Goal: Task Accomplishment & Management: Manage account settings

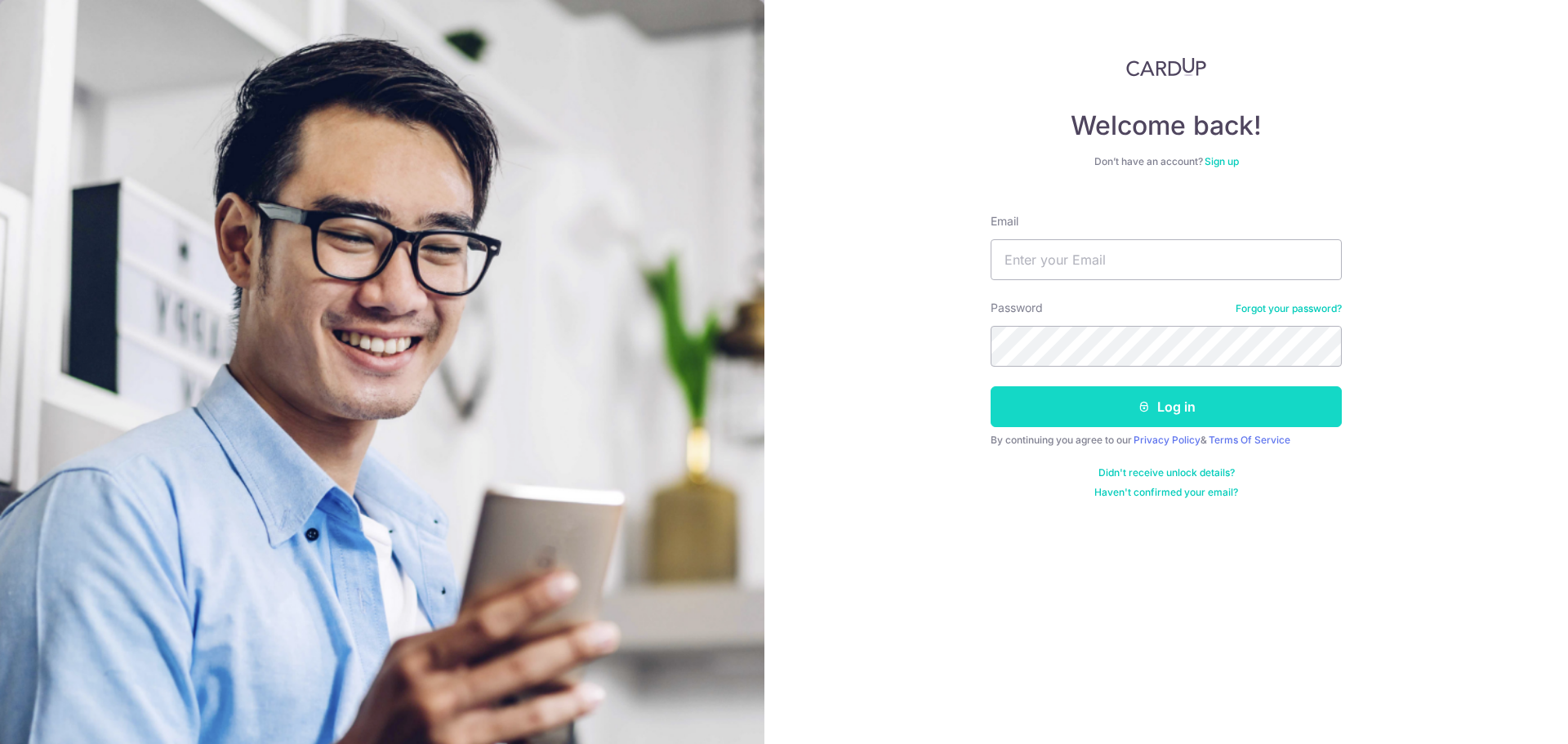
type input "[EMAIL_ADDRESS][DOMAIN_NAME]"
click at [1173, 405] on button "Log in" at bounding box center [1166, 406] width 351 height 41
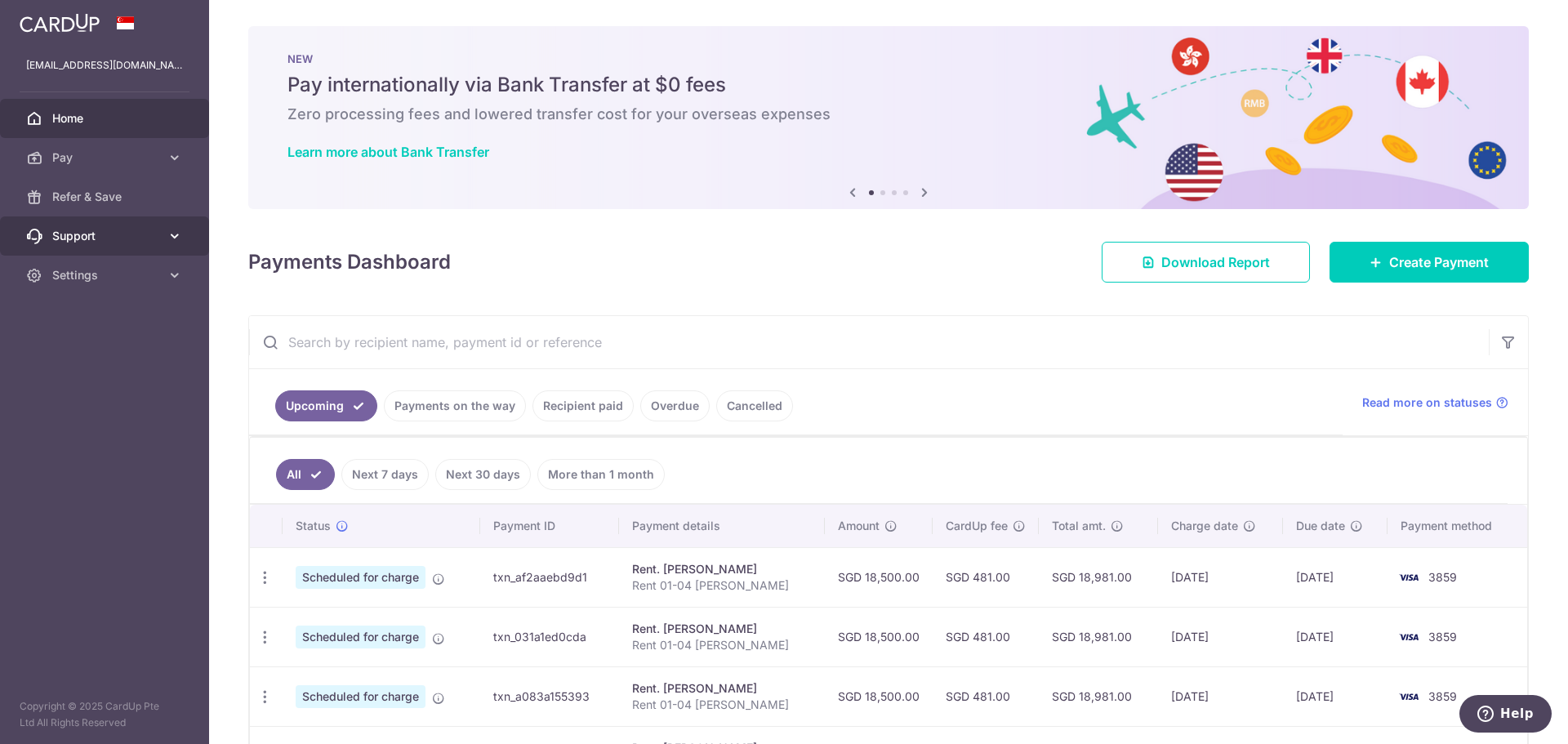
click at [176, 242] on icon at bounding box center [174, 236] width 16 height 16
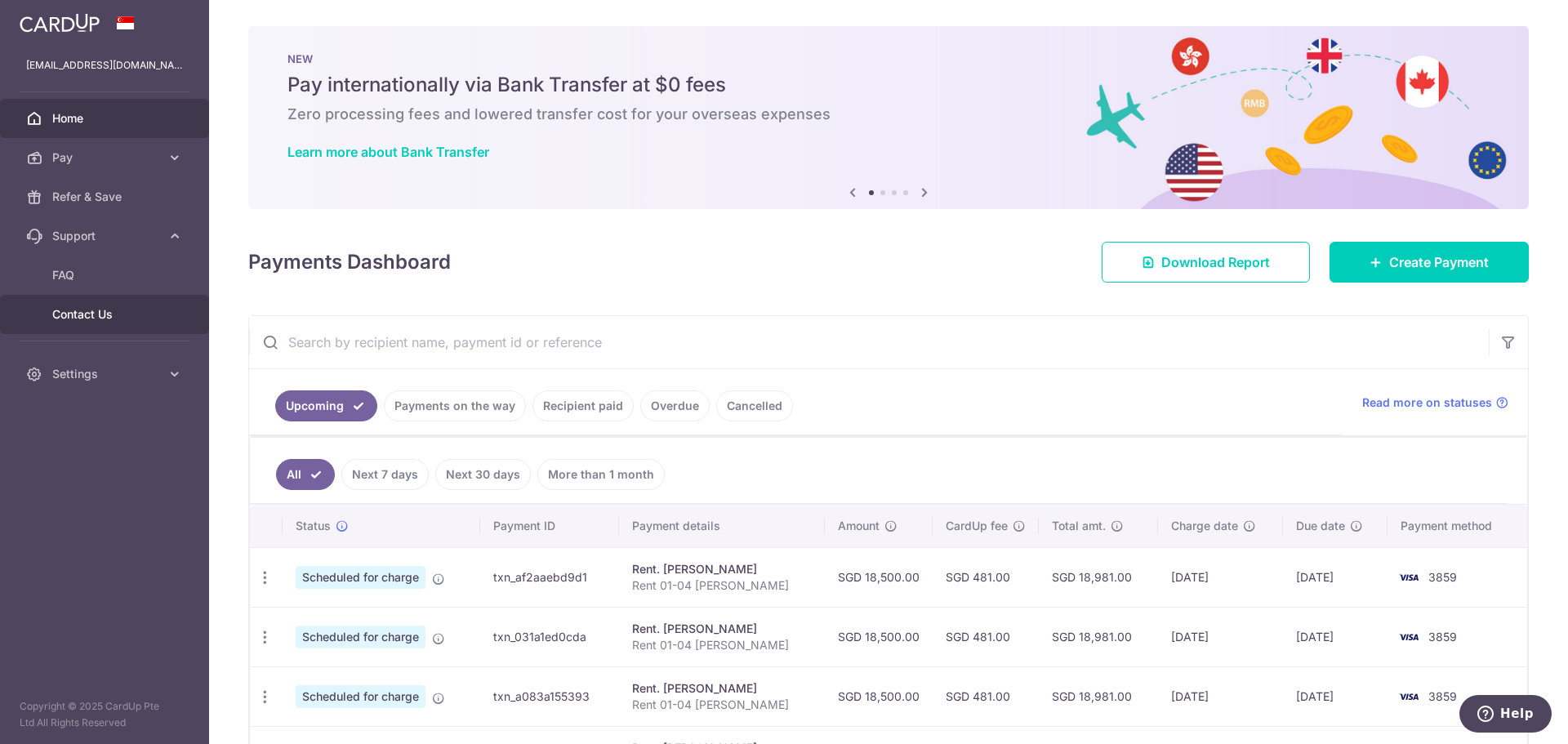
click at [140, 317] on span "Contact Us" at bounding box center [106, 314] width 108 height 16
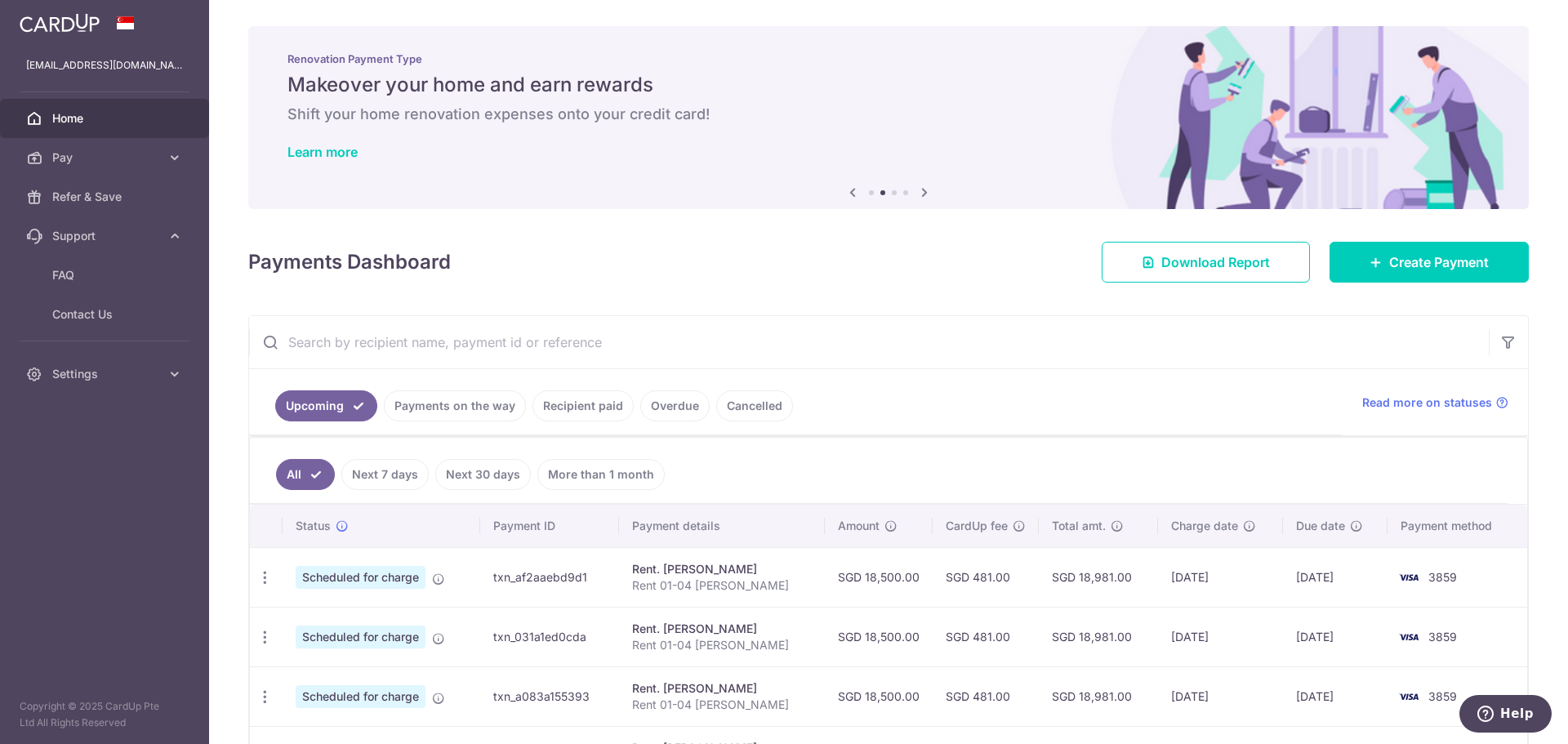
click at [471, 407] on link "Payments on the way" at bounding box center [455, 406] width 142 height 31
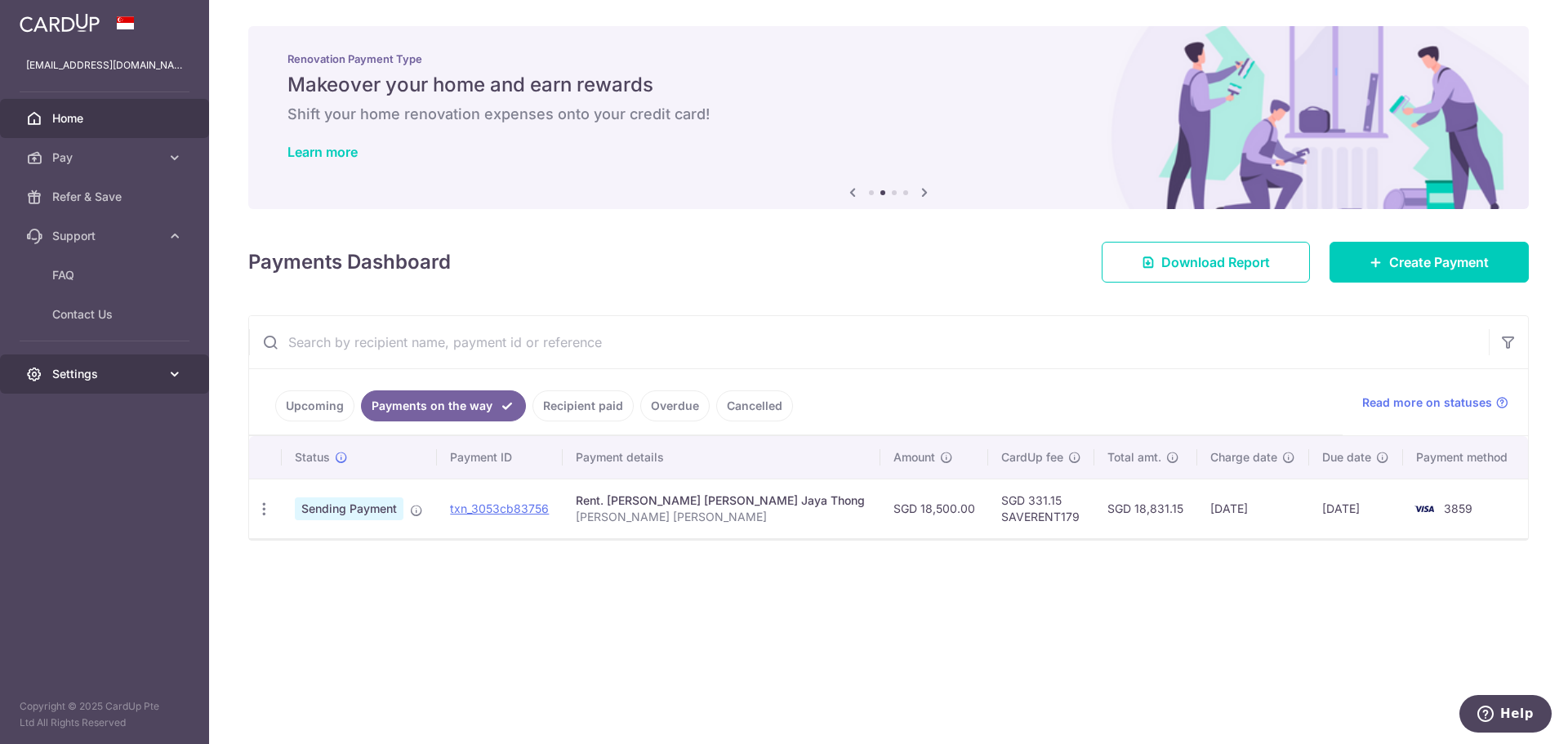
click at [179, 372] on icon at bounding box center [174, 374] width 16 height 16
click at [90, 445] on span "Logout" at bounding box center [106, 452] width 108 height 16
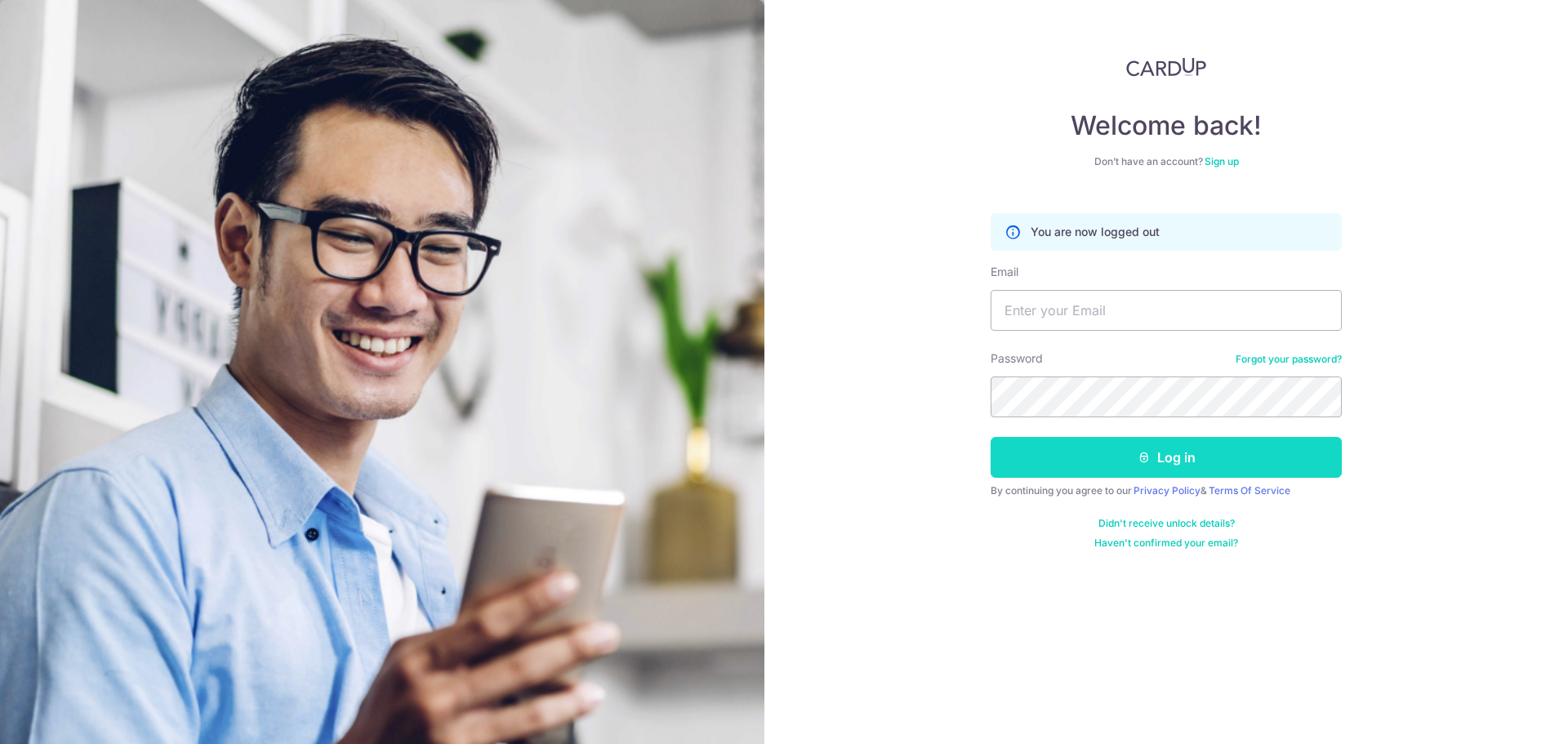
type input "[EMAIL_ADDRESS][DOMAIN_NAME]"
click at [1177, 459] on button "Log in" at bounding box center [1166, 458] width 351 height 41
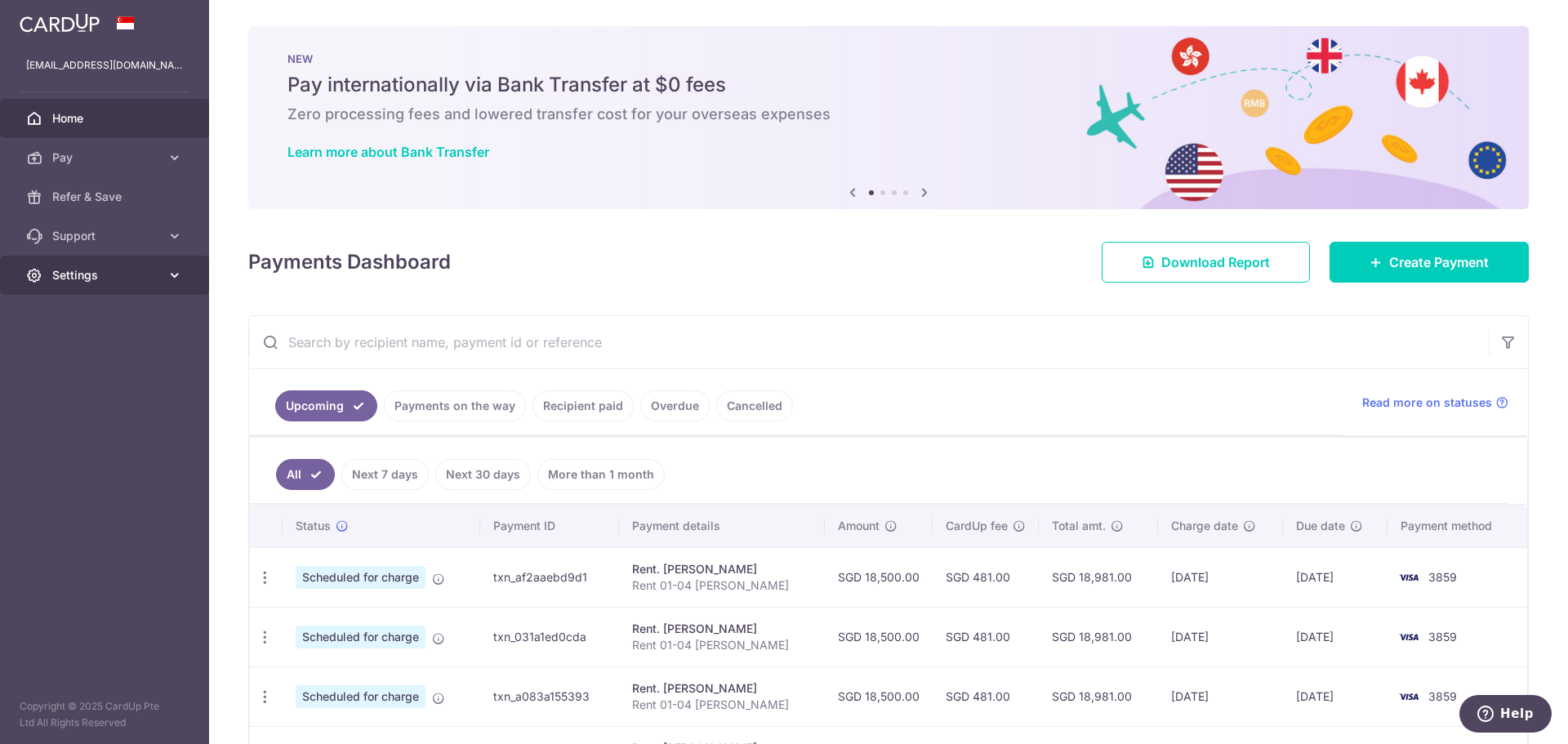
click at [172, 273] on icon at bounding box center [174, 275] width 16 height 16
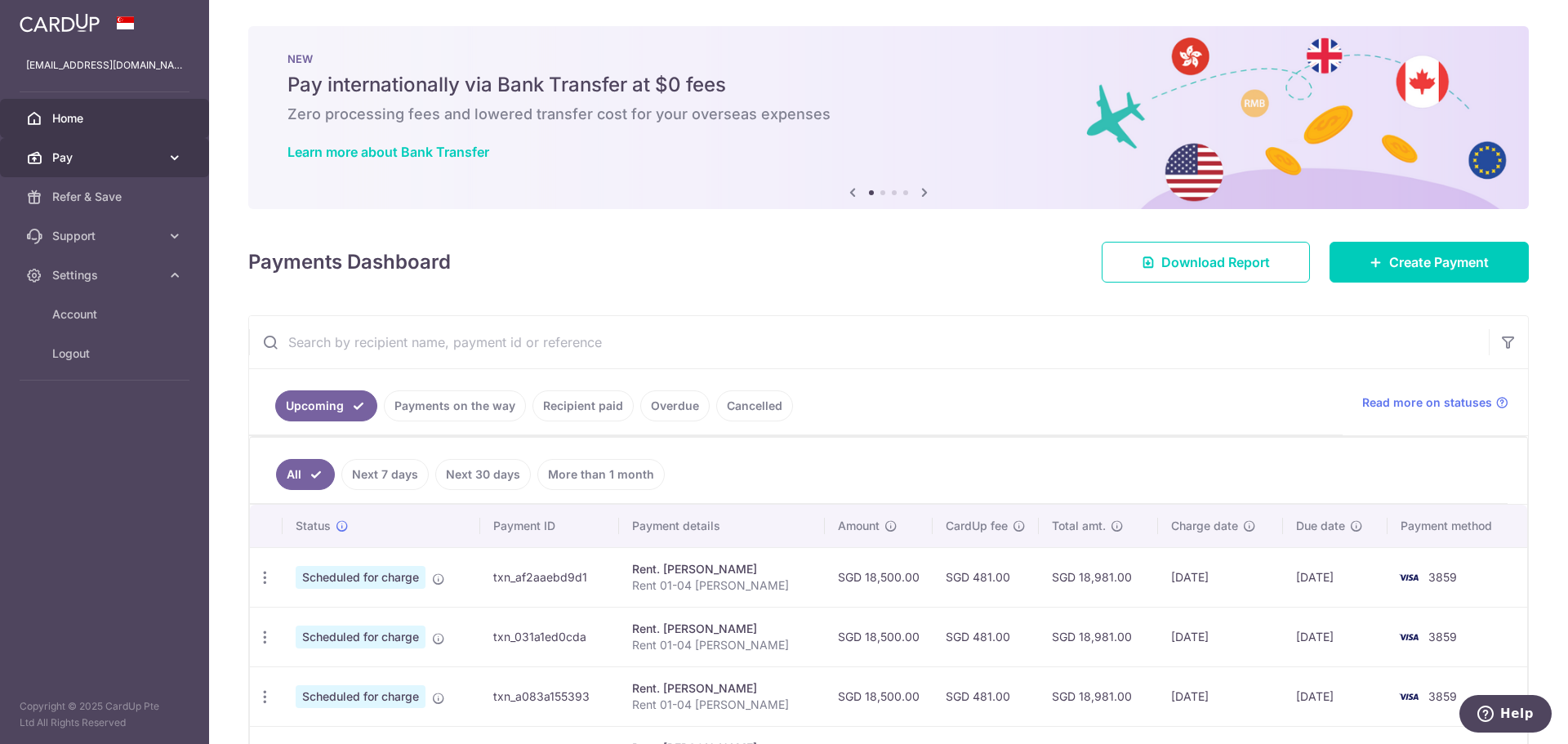
click at [176, 157] on icon at bounding box center [174, 157] width 16 height 16
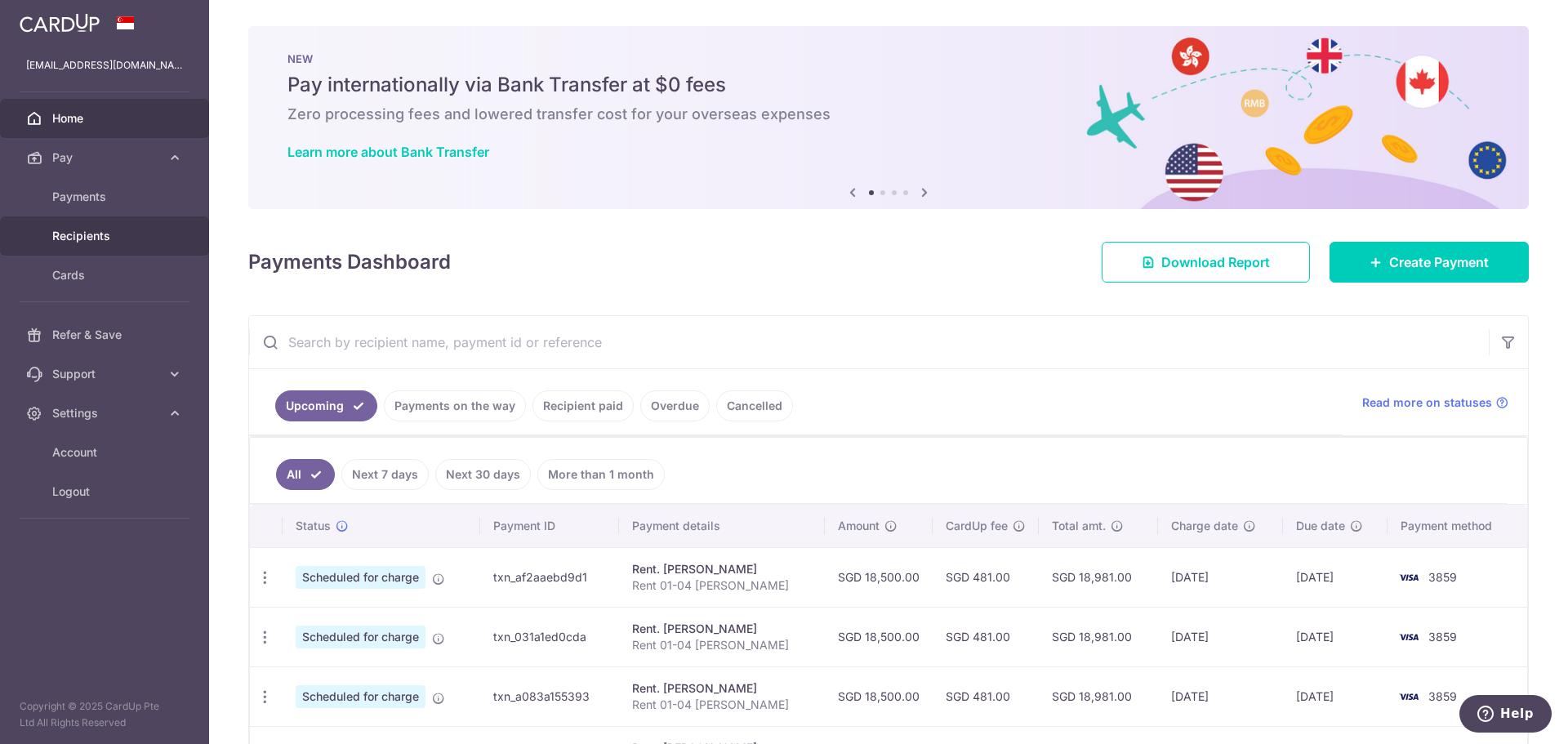
click at [93, 234] on span "Recipients" at bounding box center [106, 236] width 108 height 16
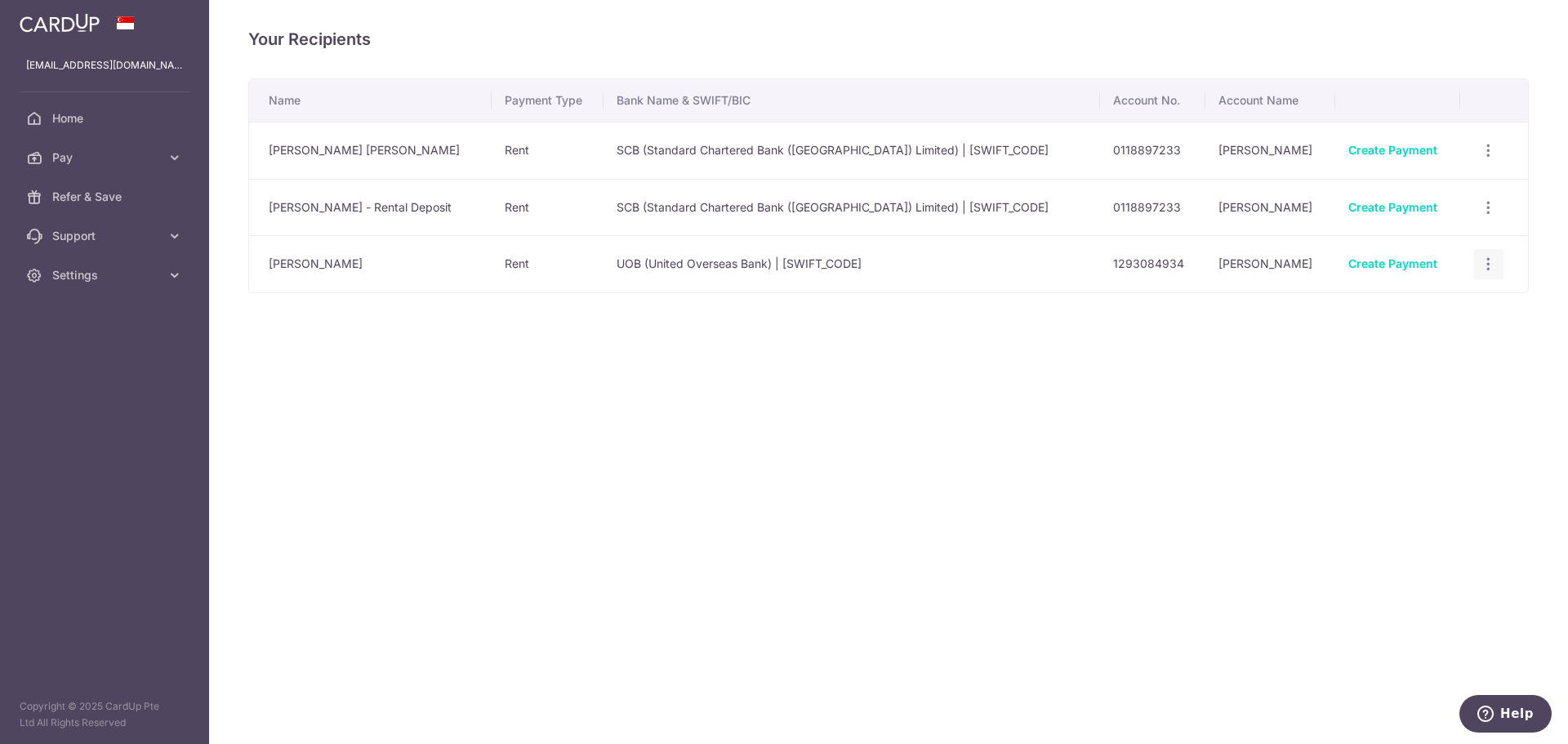
click at [1485, 263] on icon "button" at bounding box center [1489, 265] width 17 height 17
click at [1407, 309] on span "View/Edit" at bounding box center [1434, 309] width 111 height 20
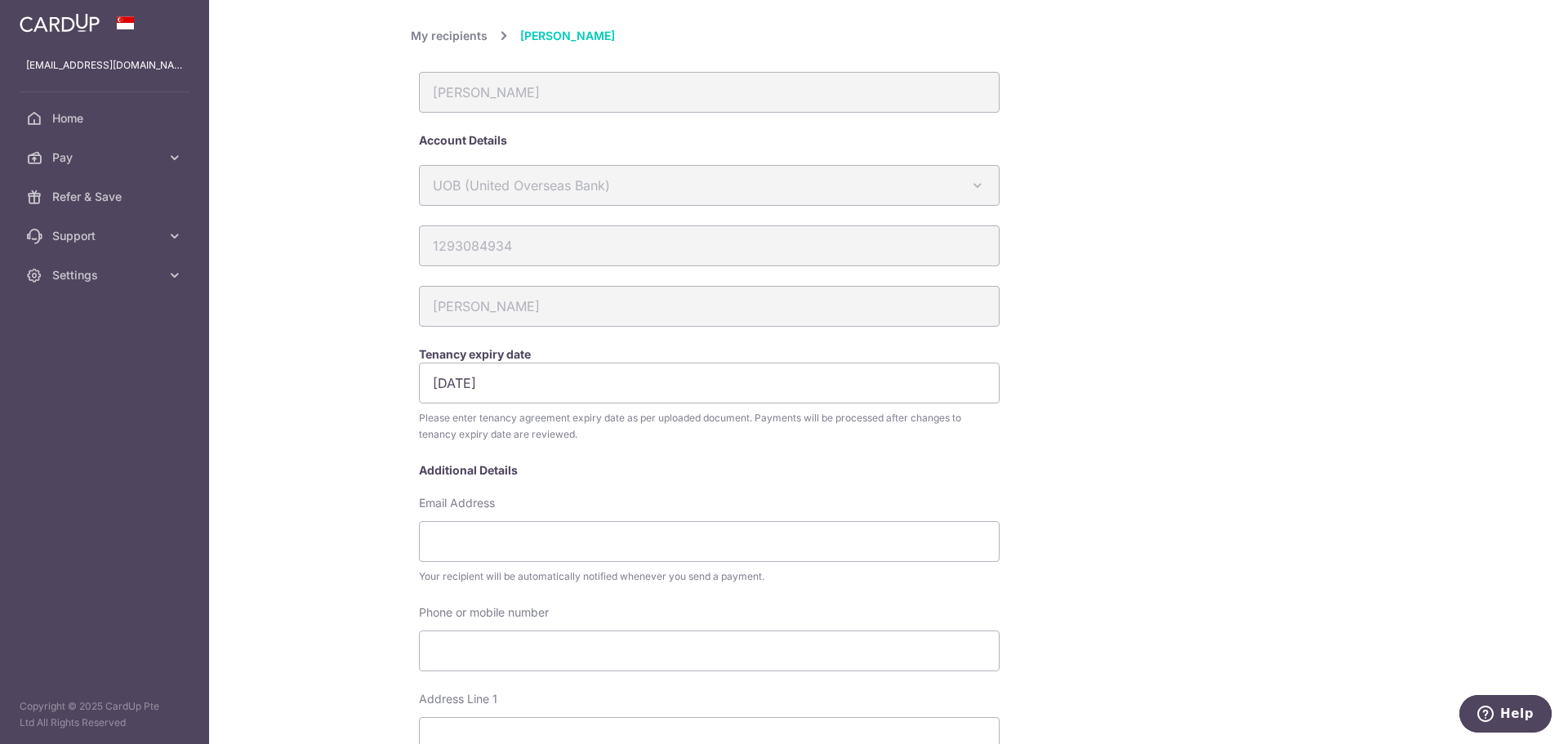
click at [448, 36] on link "My recipients" at bounding box center [449, 36] width 76 height 20
